Goal: Navigation & Orientation: Find specific page/section

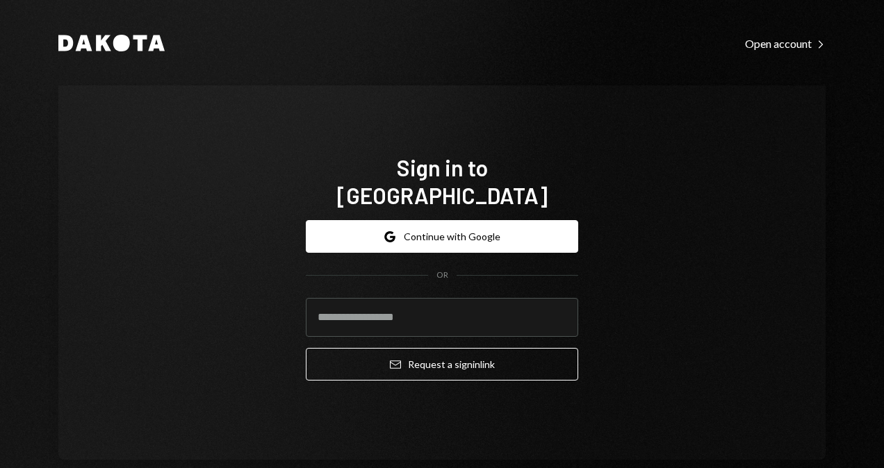
type input "**********"
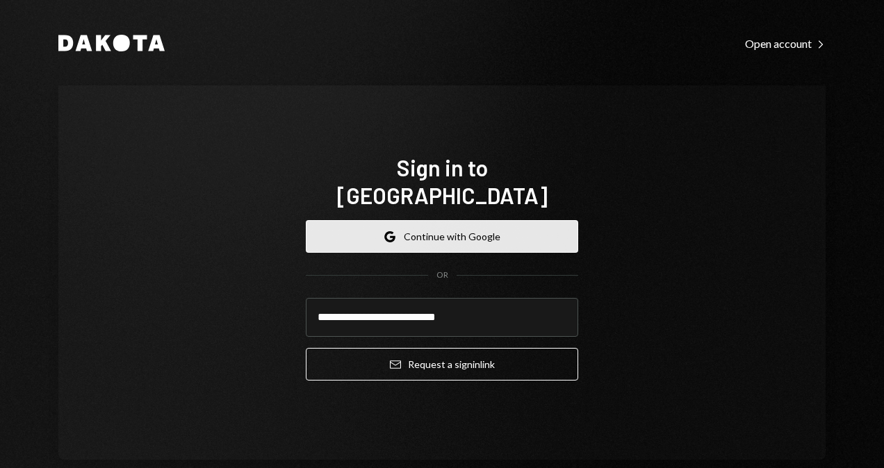
click at [470, 220] on button "Google Continue with Google" at bounding box center [442, 236] width 272 height 33
click at [450, 220] on button "Google Continue with Google" at bounding box center [442, 236] width 272 height 33
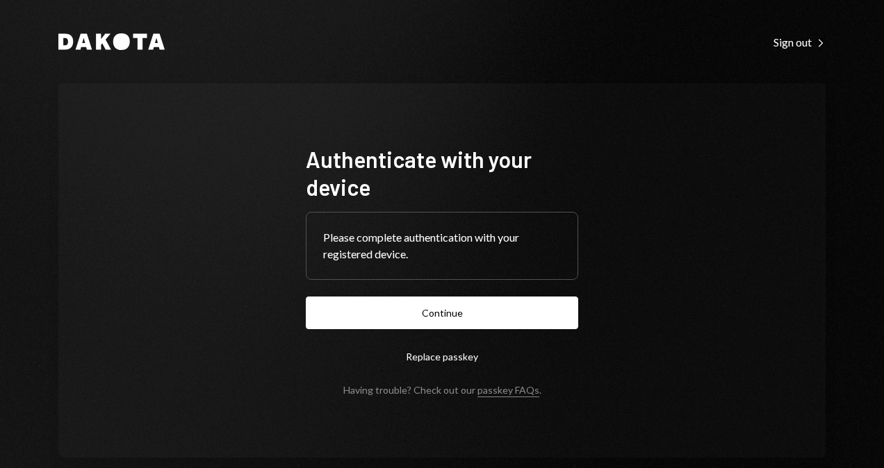
click at [473, 307] on button "Continue" at bounding box center [442, 313] width 272 height 33
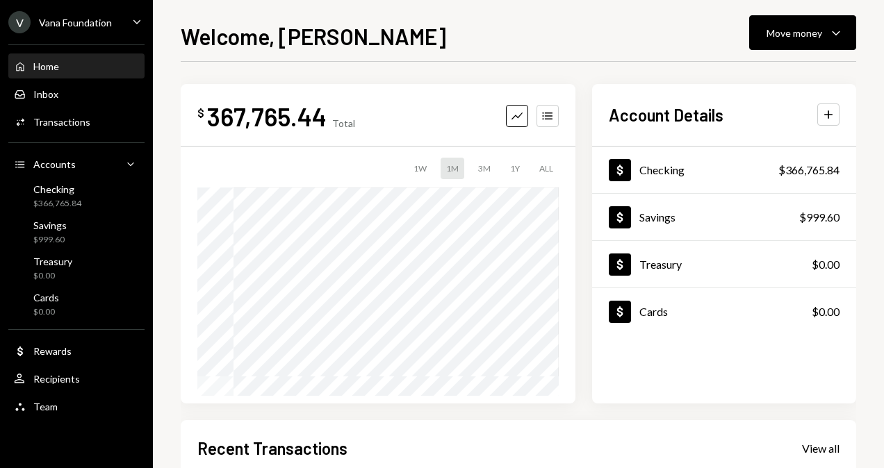
click at [113, 25] on div "V Vana Foundation Caret Down" at bounding box center [76, 22] width 153 height 22
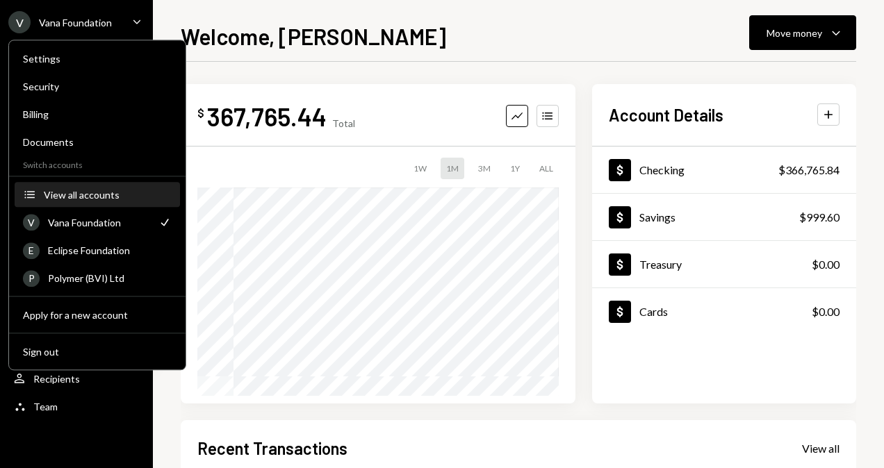
click at [101, 186] on button "Accounts View all accounts" at bounding box center [97, 195] width 165 height 25
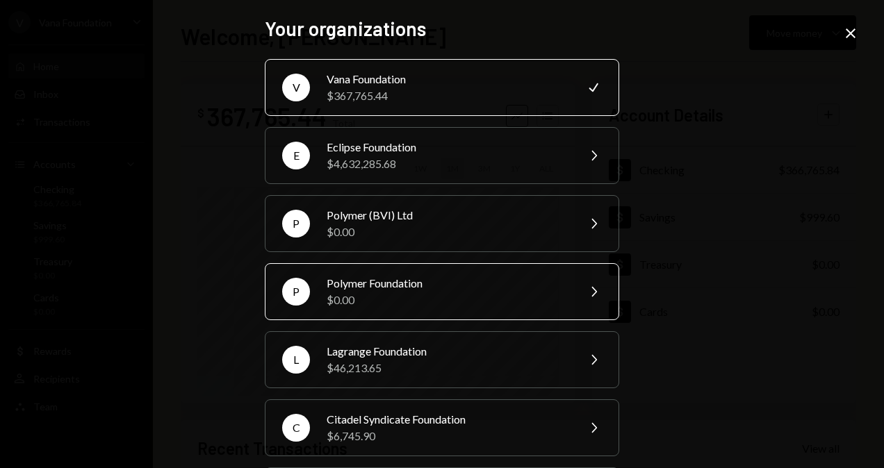
scroll to position [69, 0]
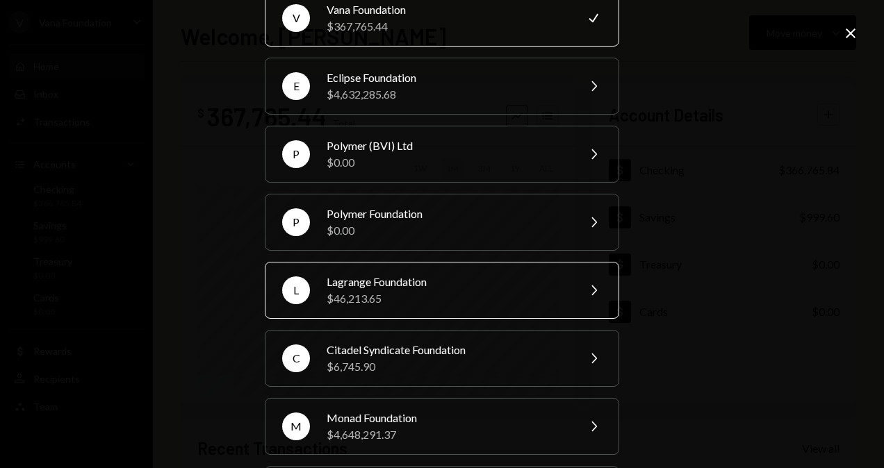
click at [414, 291] on div "$46,213.65" at bounding box center [448, 299] width 242 height 17
